Goal: Find specific page/section: Find specific page/section

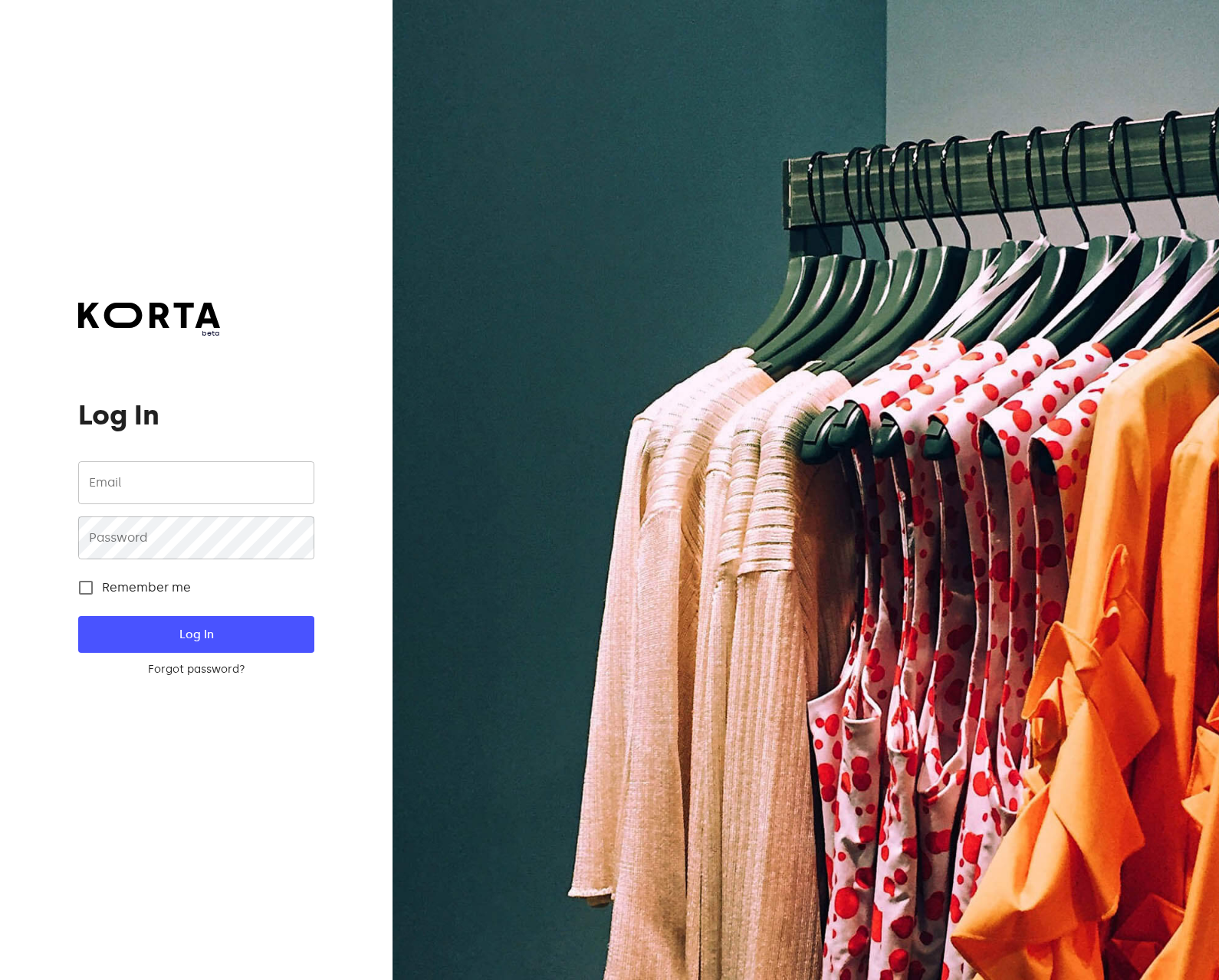
click at [128, 592] on span "Remember me" at bounding box center [146, 587] width 89 height 18
click at [102, 592] on input "Remember me" at bounding box center [86, 587] width 32 height 32
checkbox input "true"
click at [258, 451] on div "beta Log In Email Email Password Password Remember me Log In Forgot password? L…" at bounding box center [195, 490] width 235 height 375
click at [243, 472] on input "email" at bounding box center [195, 483] width 235 height 43
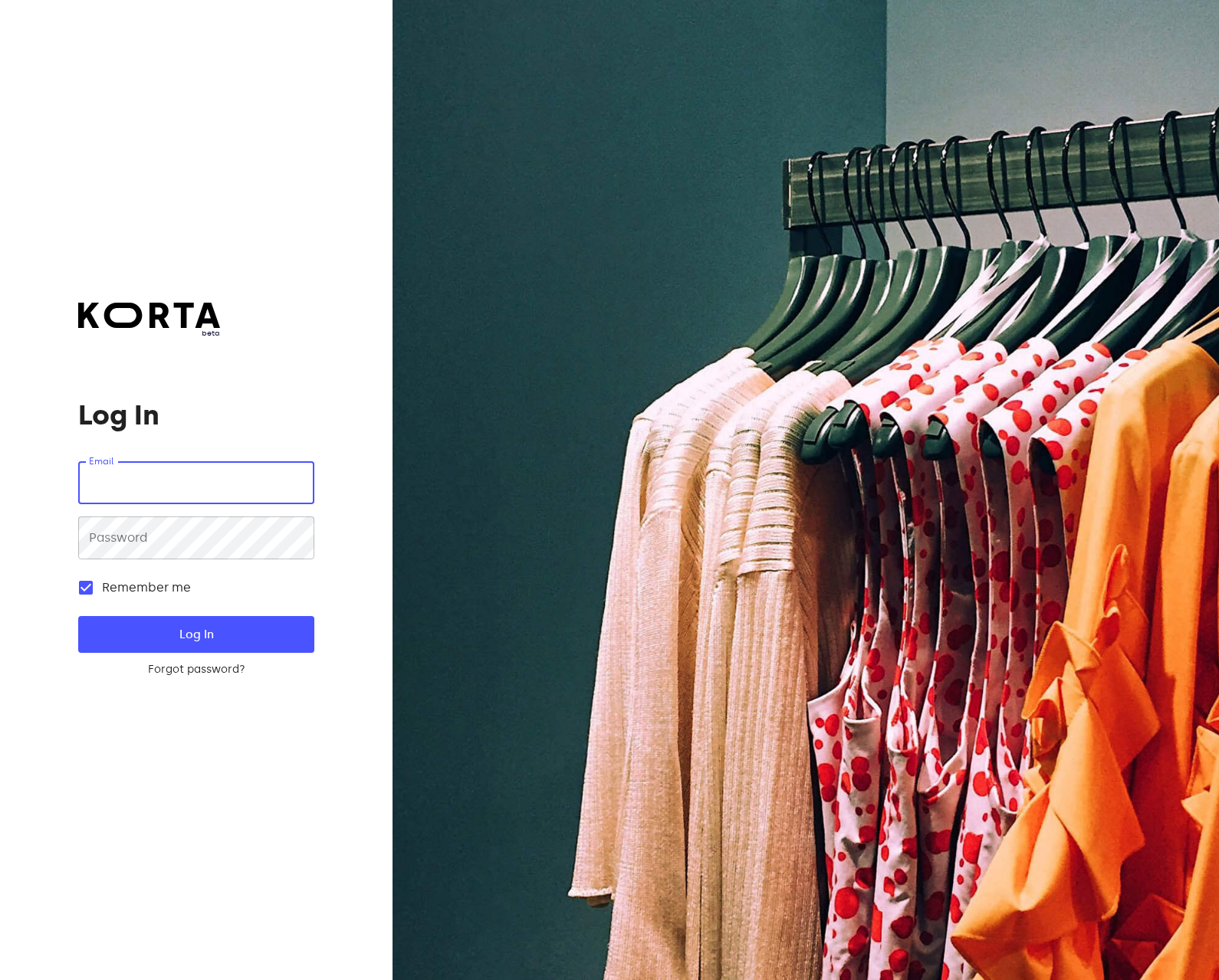
type input "[EMAIL_ADDRESS][DOMAIN_NAME]"
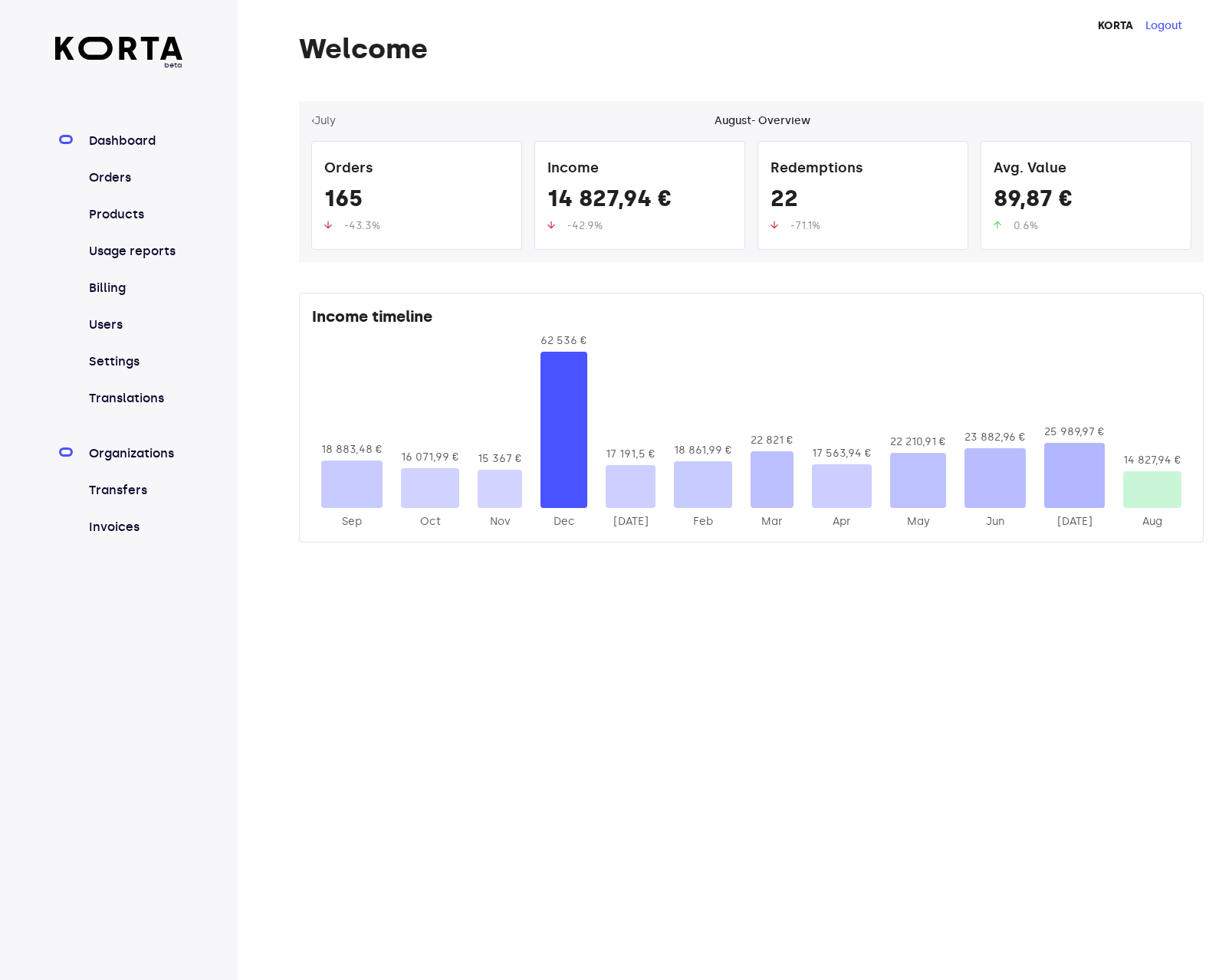
click at [105, 457] on link "Organizations" at bounding box center [135, 453] width 98 height 18
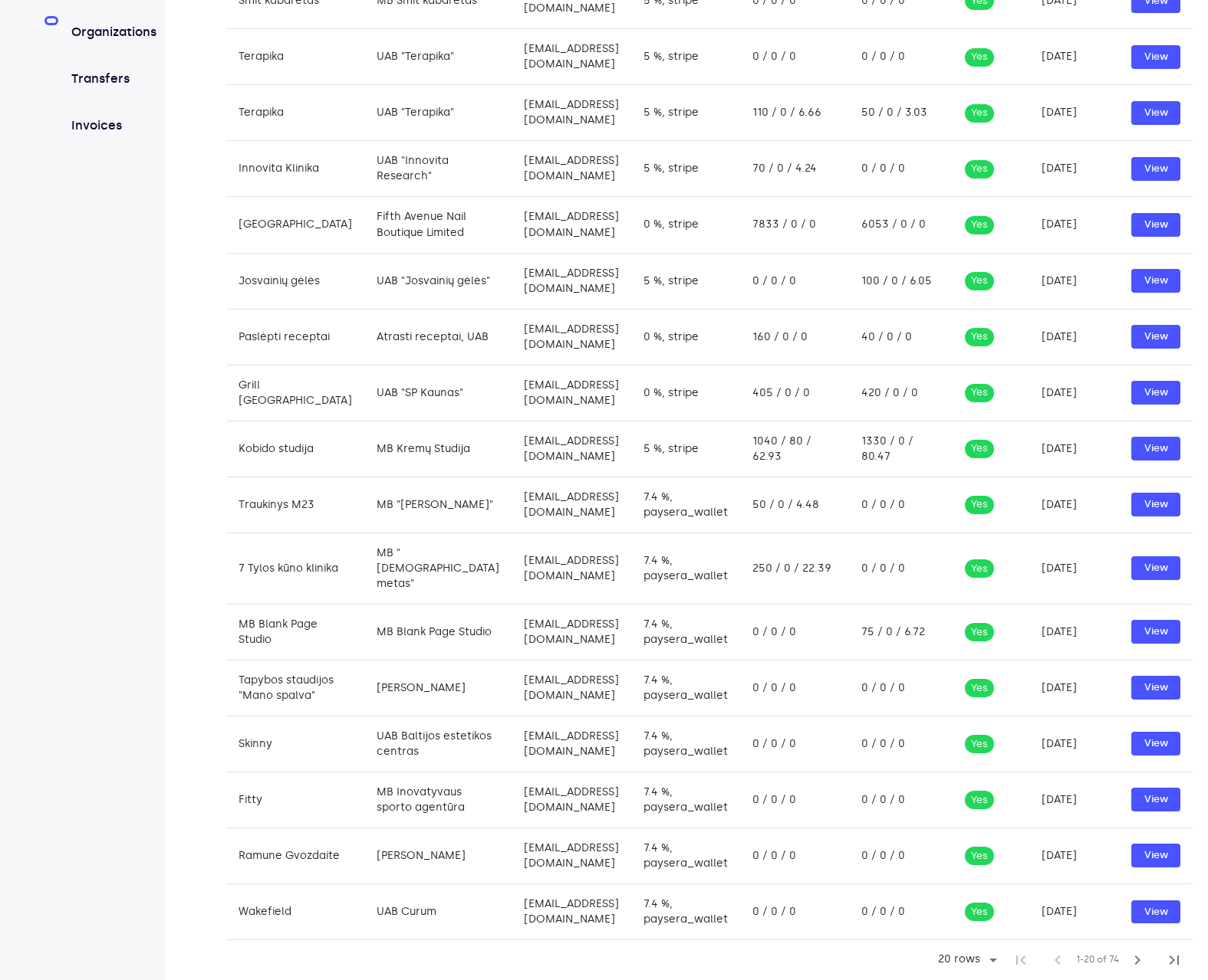
scroll to position [659, 0]
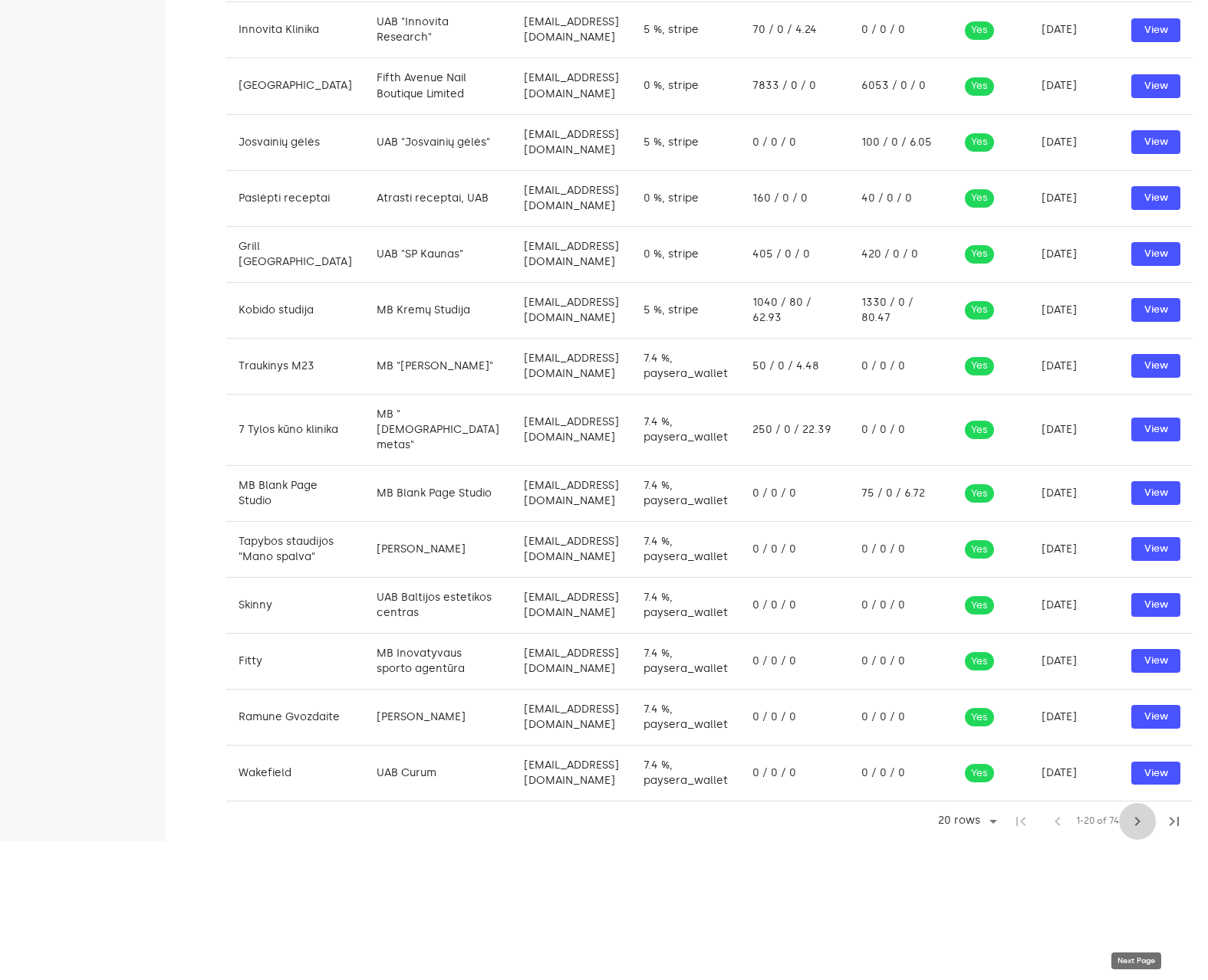
click at [1136, 830] on span "chevron_right" at bounding box center [1136, 821] width 18 height 18
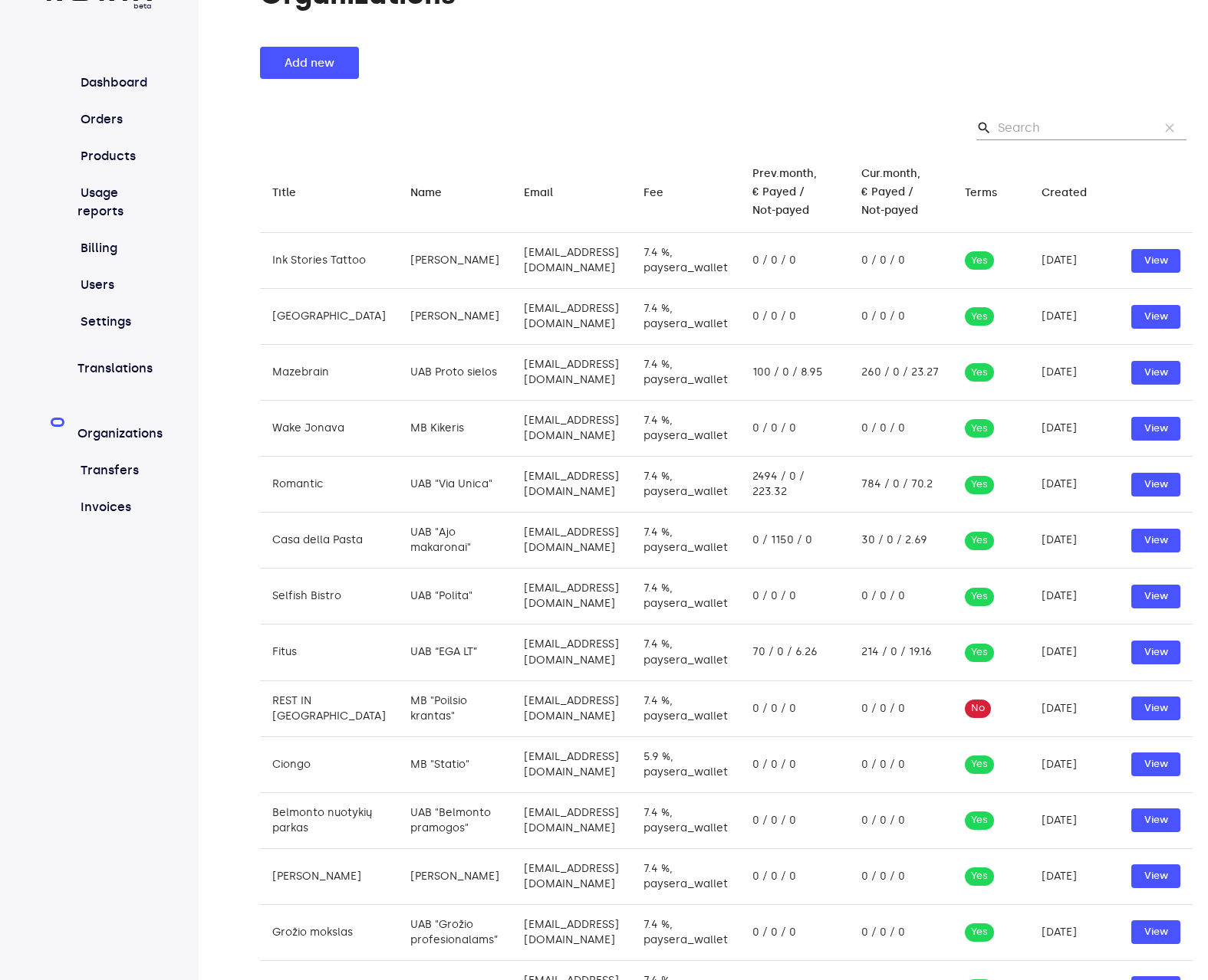
scroll to position [0, 0]
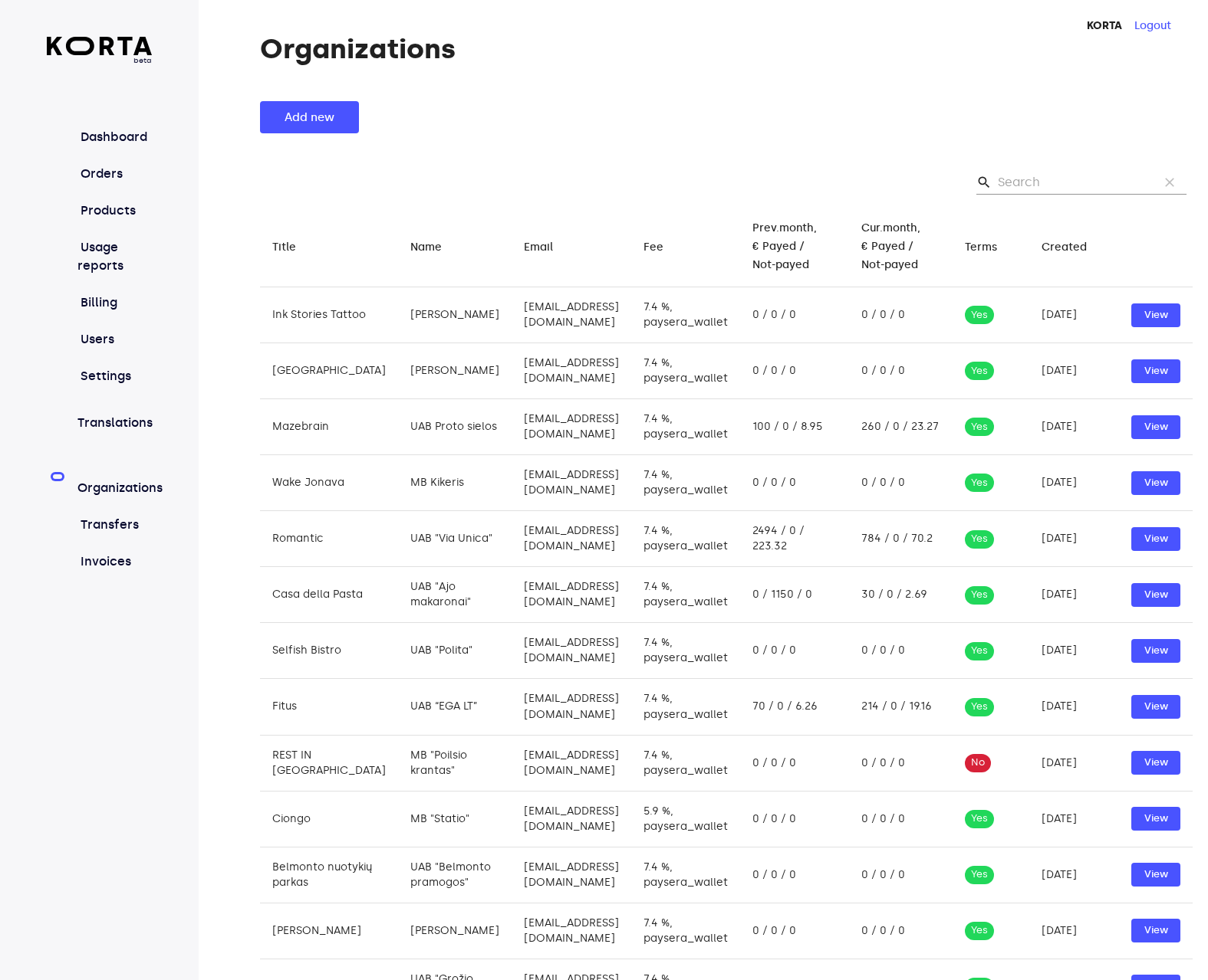
click at [788, 69] on div "Organizations Add new search clear Title arrow_downward Name arrow_downward Ema…" at bounding box center [702, 764] width 1009 height 1459
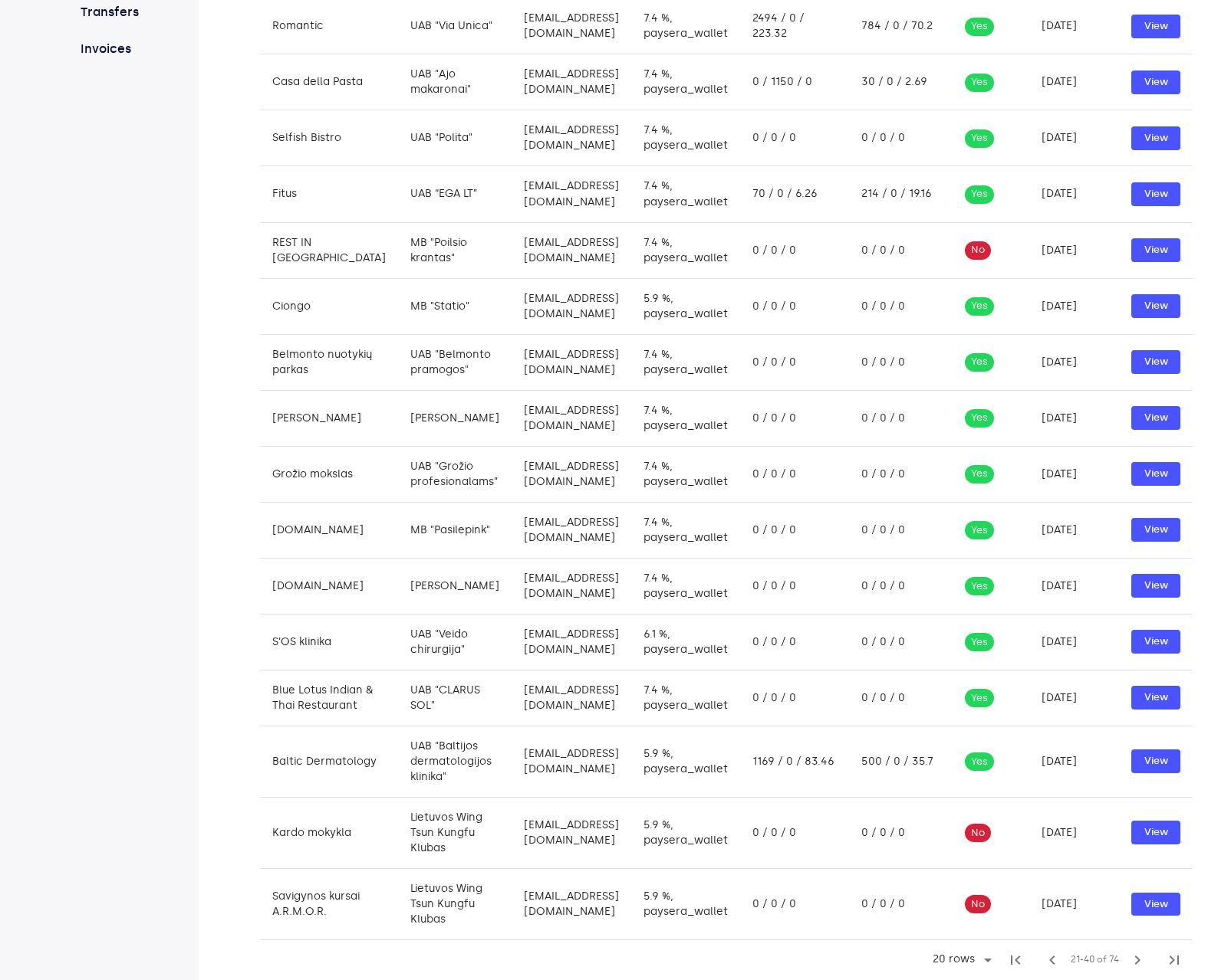
scroll to position [543, 0]
click at [1140, 956] on span "chevron_right" at bounding box center [1136, 960] width 18 height 18
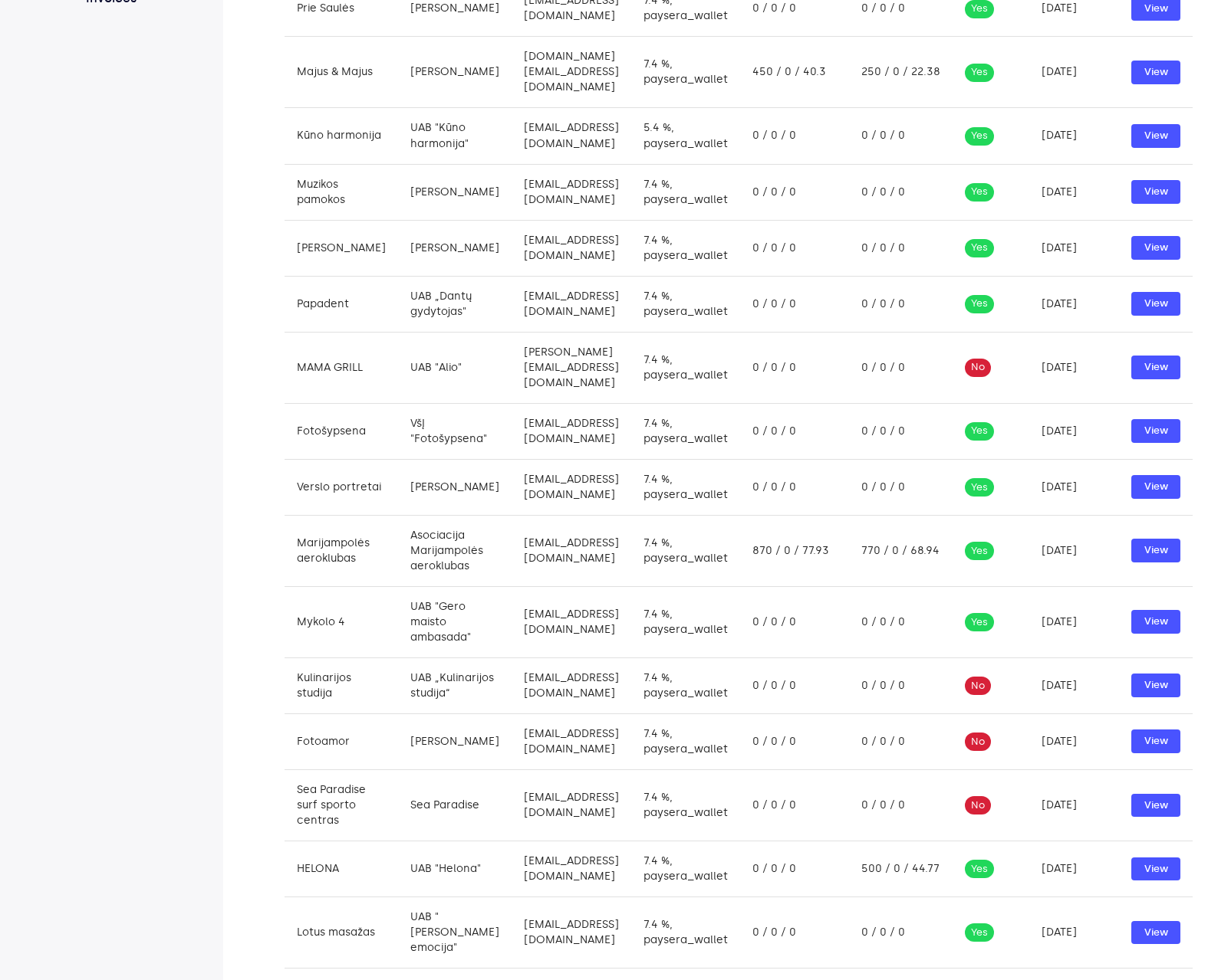
scroll to position [559, 0]
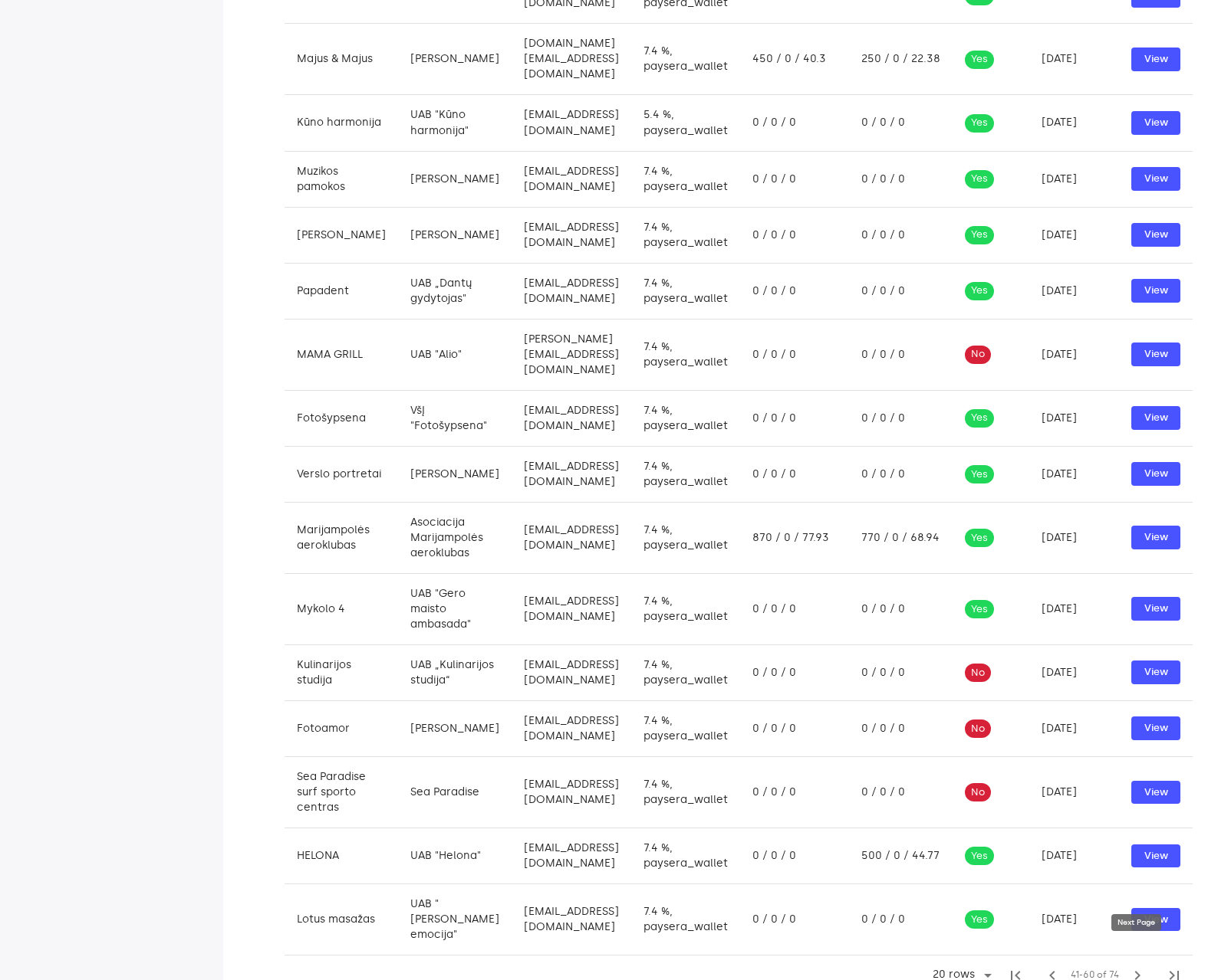
click at [1130, 967] on span "chevron_right" at bounding box center [1136, 975] width 18 height 18
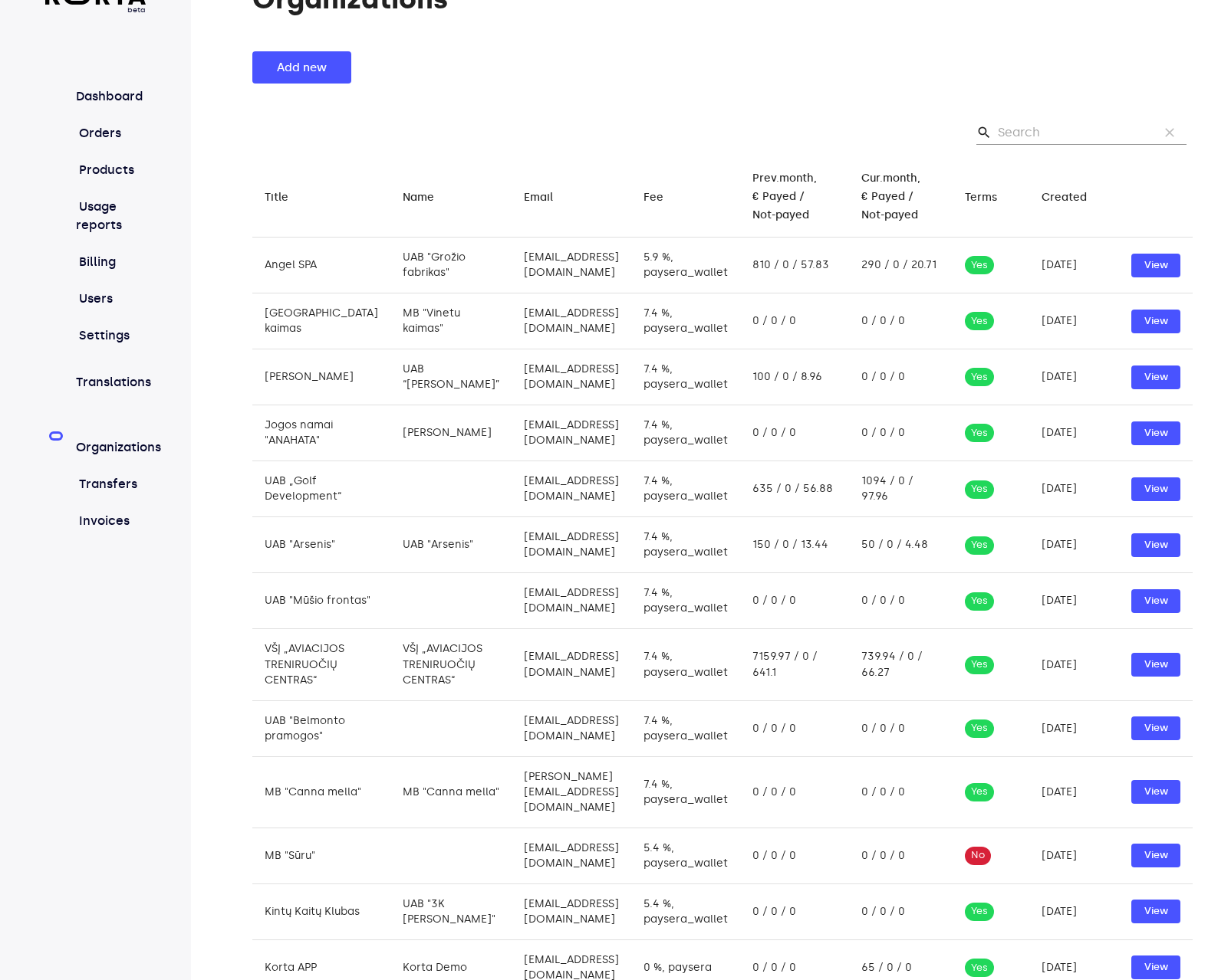
scroll to position [49, 0]
click at [921, 44] on div "Organizations Add new search clear Title arrow_downward Name arrow_downward Ema…" at bounding box center [698, 652] width 1017 height 1333
